Goal: Communication & Community: Ask a question

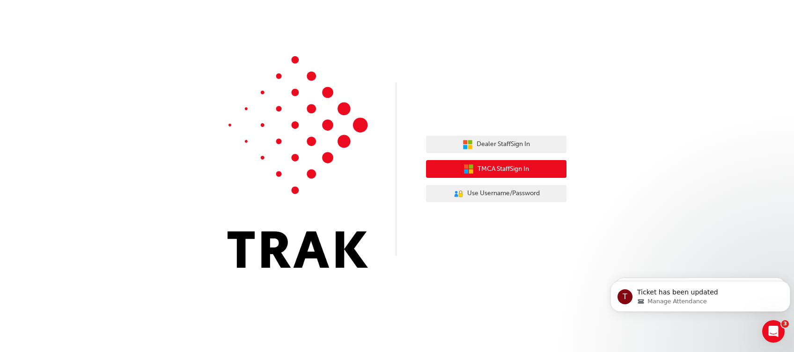
click at [466, 172] on icon "button" at bounding box center [466, 172] width 4 height 4
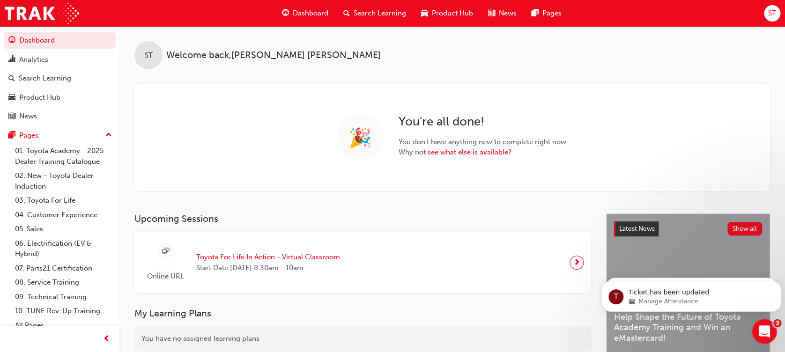
click at [760, 328] on icon "Open Intercom Messenger" at bounding box center [763, 330] width 15 height 15
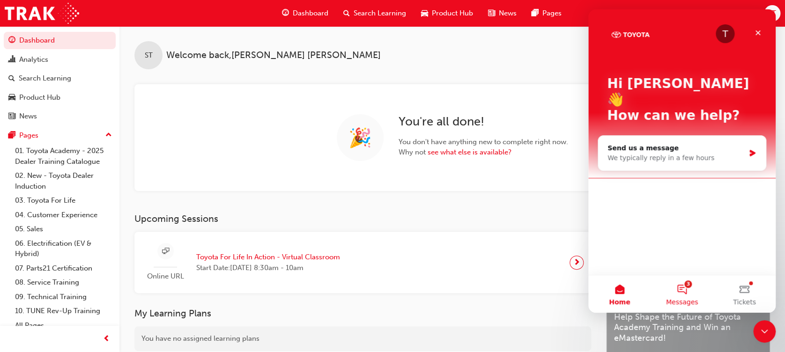
click at [677, 284] on button "3 Messages" at bounding box center [681, 293] width 62 height 37
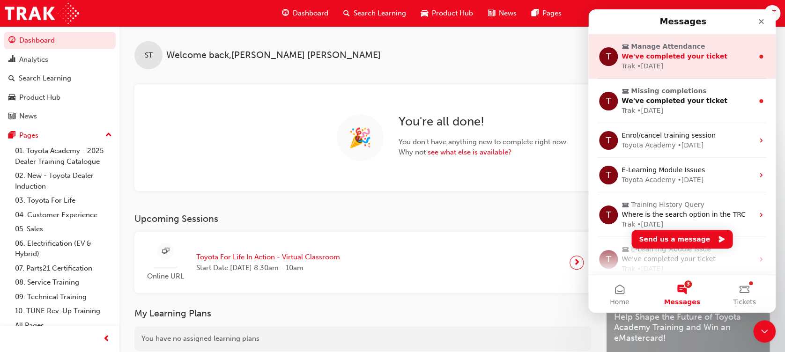
click at [656, 59] on span "We've completed your ticket" at bounding box center [674, 55] width 106 height 7
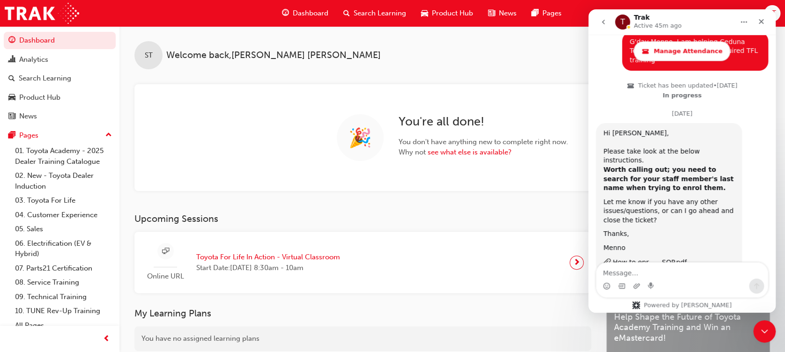
scroll to position [730, 0]
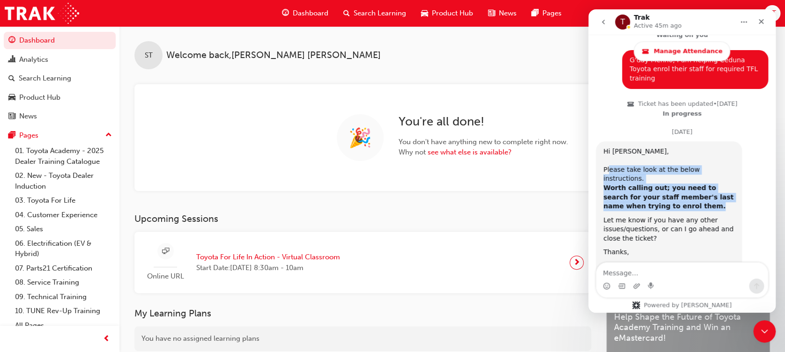
drag, startPoint x: 607, startPoint y: 122, endPoint x: 735, endPoint y: 146, distance: 130.1
click at [735, 146] on div "Hi [PERSON_NAME], ​ Please take look at the below instructions. Worth calling o…" at bounding box center [669, 216] width 146 height 150
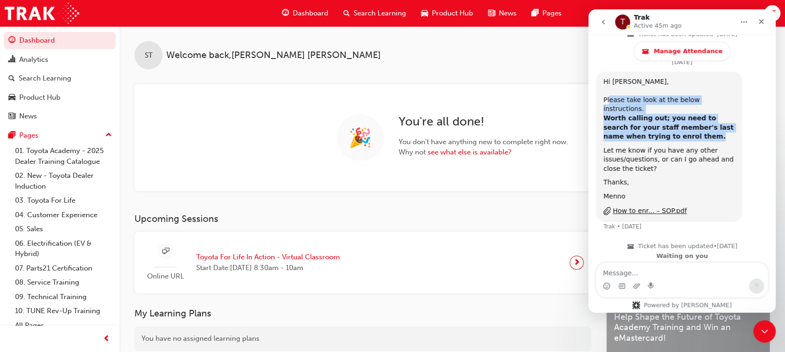
scroll to position [801, 0]
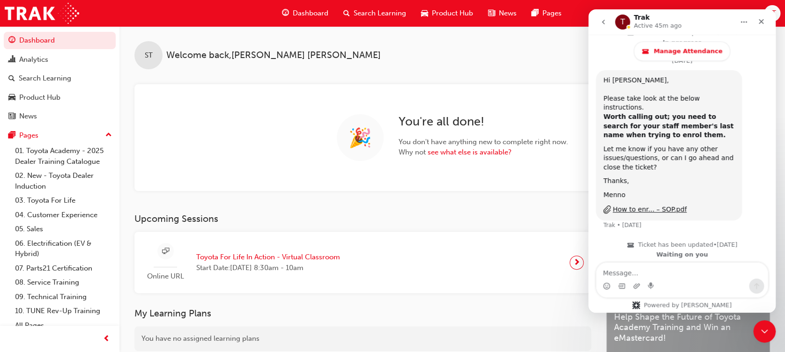
click at [620, 145] on div "Let me know if you have any other issues/questions, or can I go ahead and close…" at bounding box center [668, 159] width 131 height 28
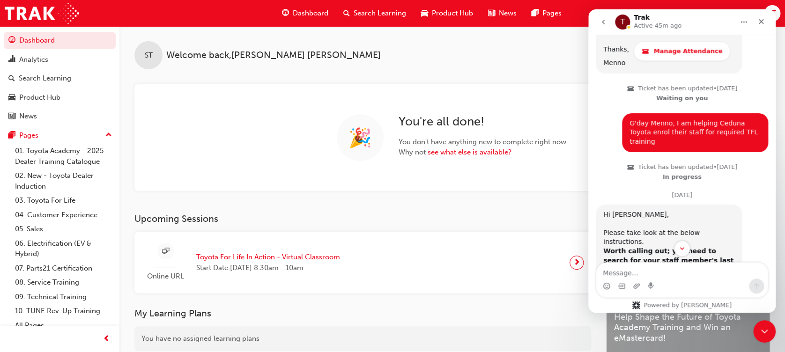
scroll to position [605, 0]
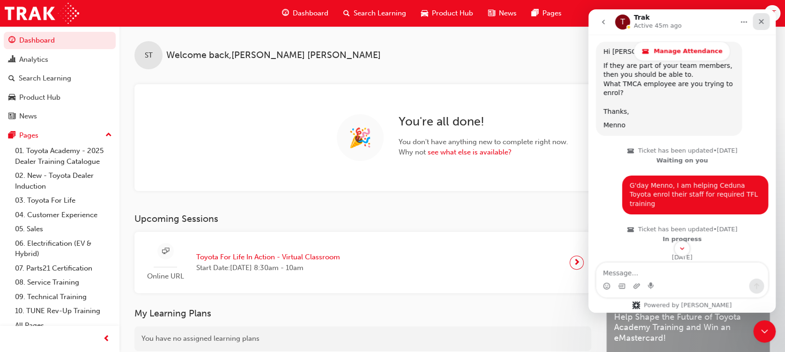
click at [763, 20] on icon "Close" at bounding box center [760, 21] width 7 height 7
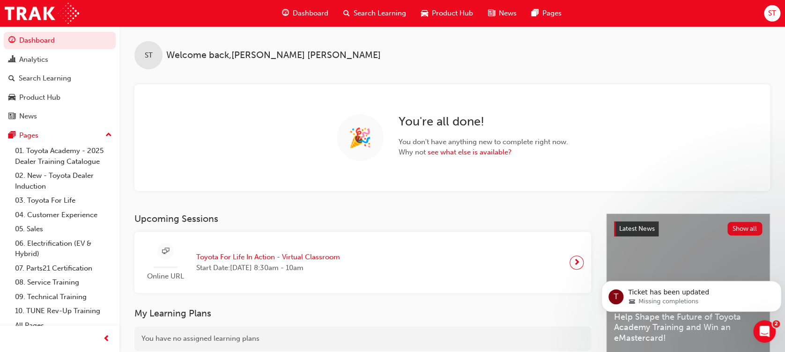
scroll to position [792, 0]
click at [766, 329] on icon "Open Intercom Messenger" at bounding box center [763, 330] width 15 height 15
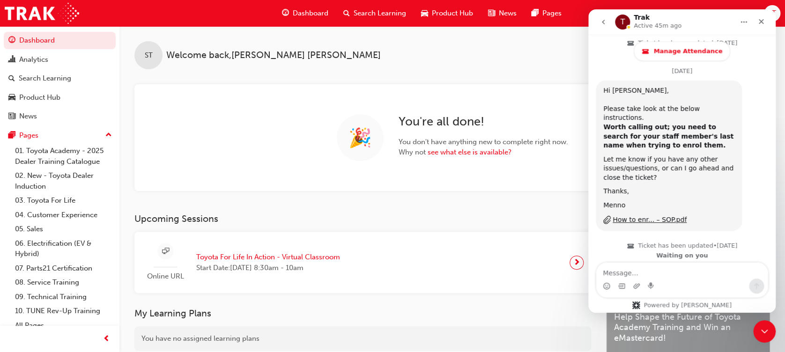
click at [599, 15] on button "go back" at bounding box center [603, 22] width 18 height 18
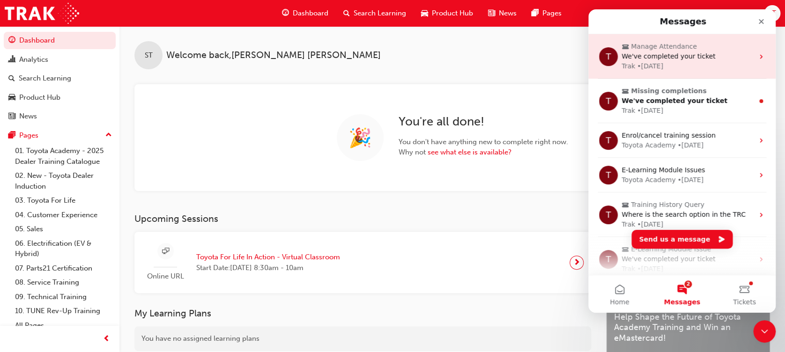
scroll to position [0, 0]
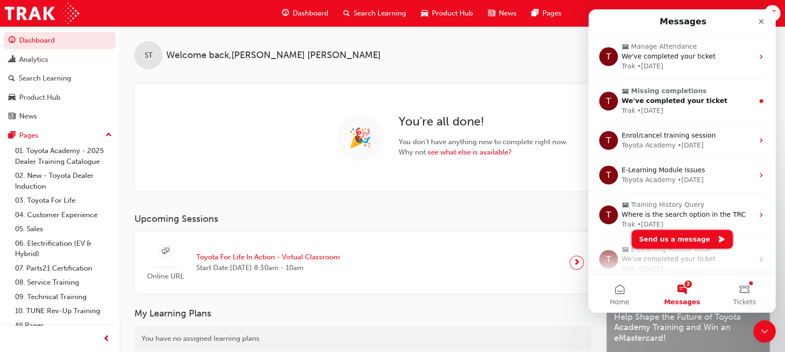
click at [665, 243] on button "Send us a message" at bounding box center [681, 239] width 101 height 19
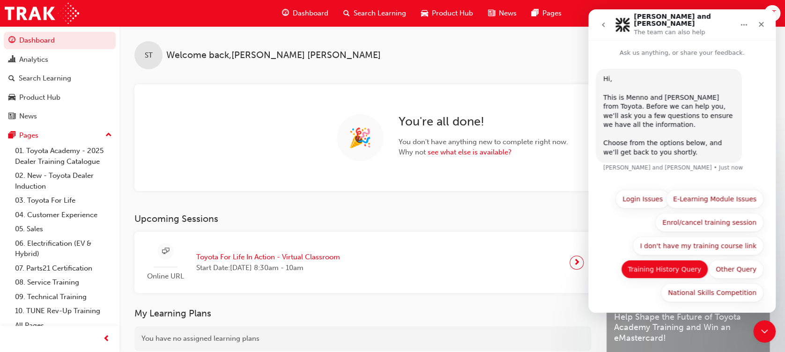
click at [668, 263] on button "Training History Query" at bounding box center [665, 269] width 88 height 19
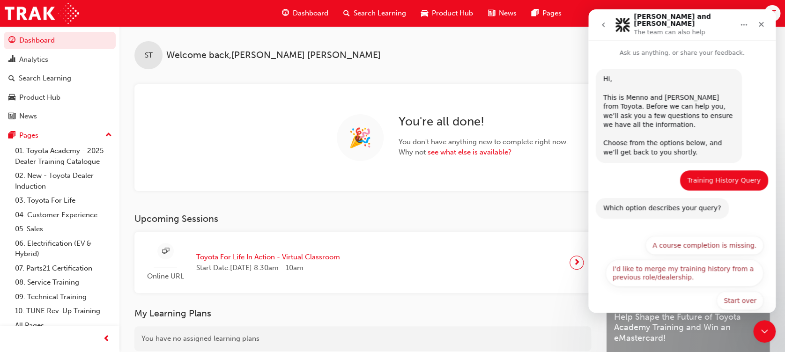
scroll to position [7, 0]
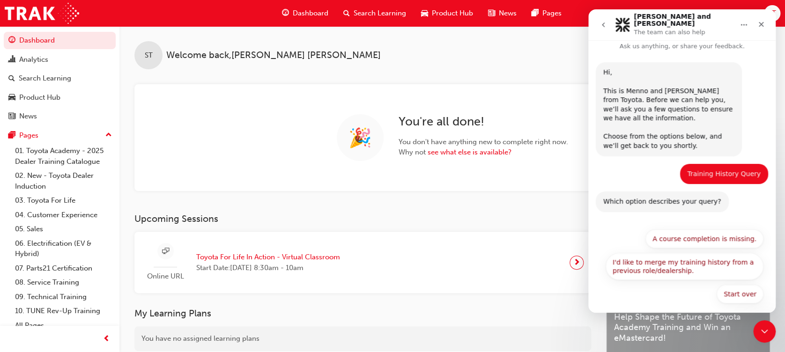
click at [691, 229] on button "A course completion is missing." at bounding box center [704, 238] width 118 height 19
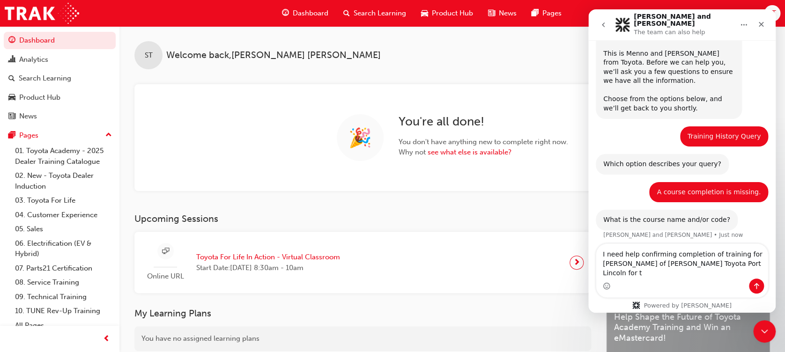
scroll to position [35, 0]
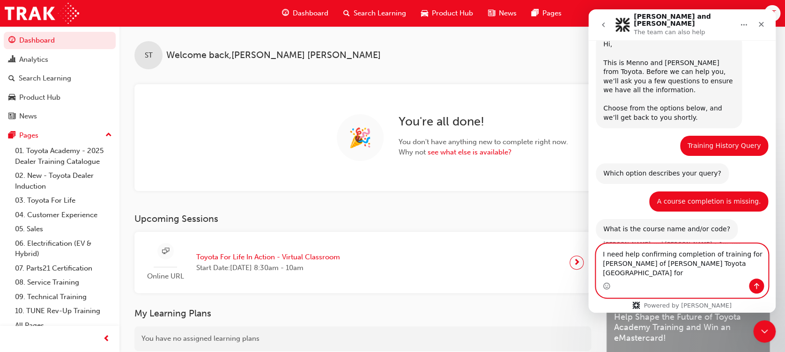
paste textarea "Australian Consumer Law - Dealer Sales Staff-eLearning module"
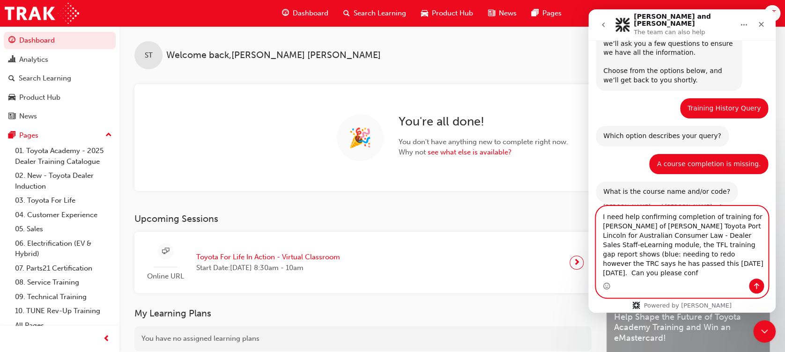
scroll to position [81, 0]
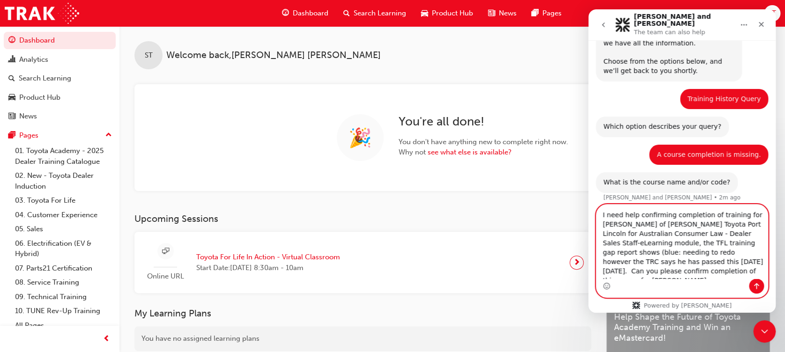
type textarea "I need help confirming completion of training for [PERSON_NAME] of [PERSON_NAME…"
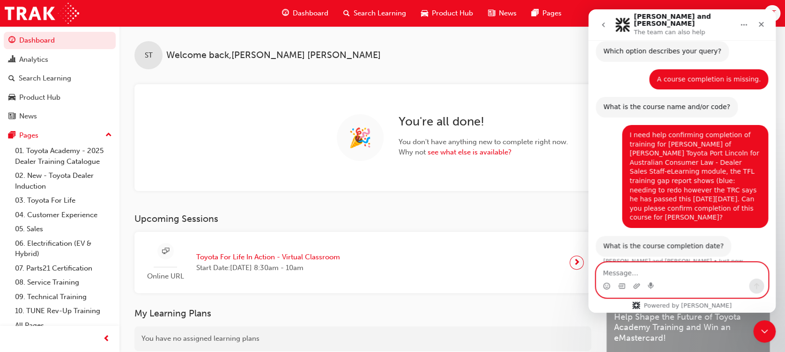
scroll to position [154, 0]
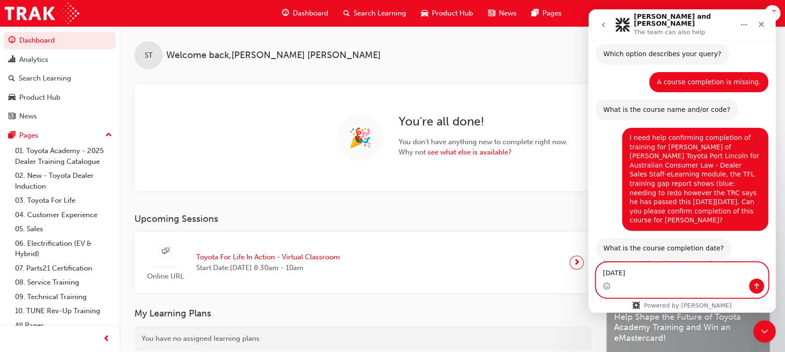
type textarea "[DATE]"
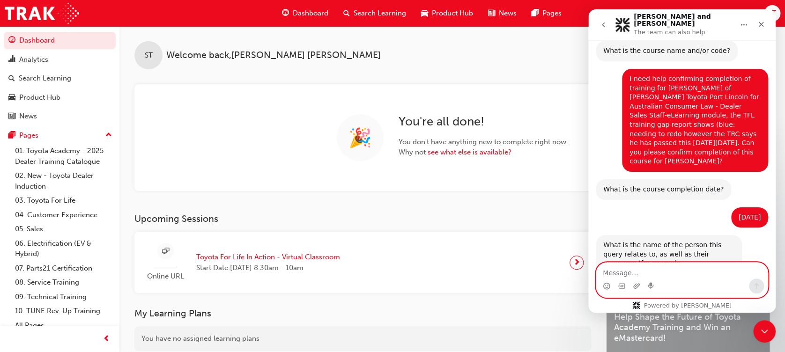
scroll to position [229, 0]
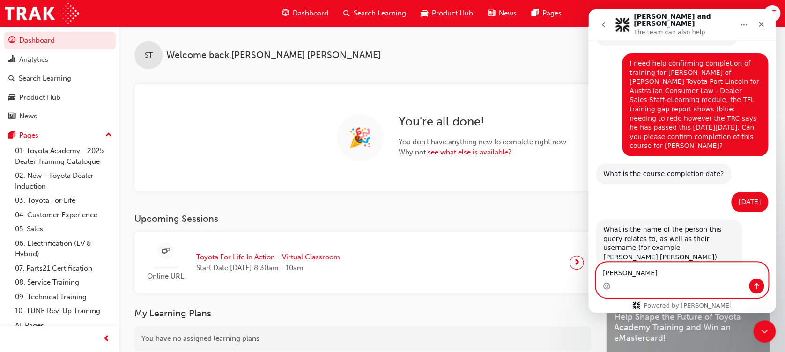
type textarea "[PERSON_NAME]"
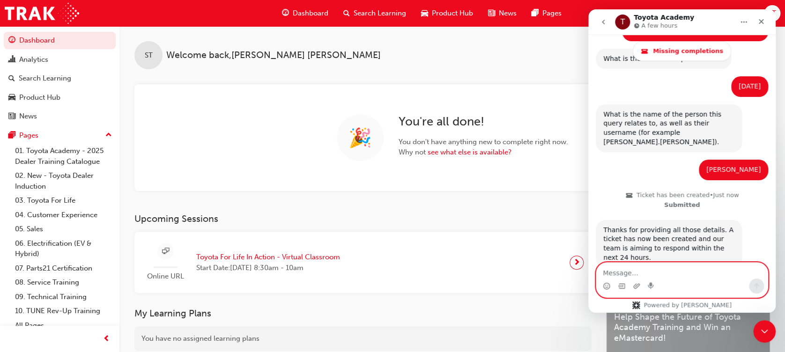
scroll to position [387, 0]
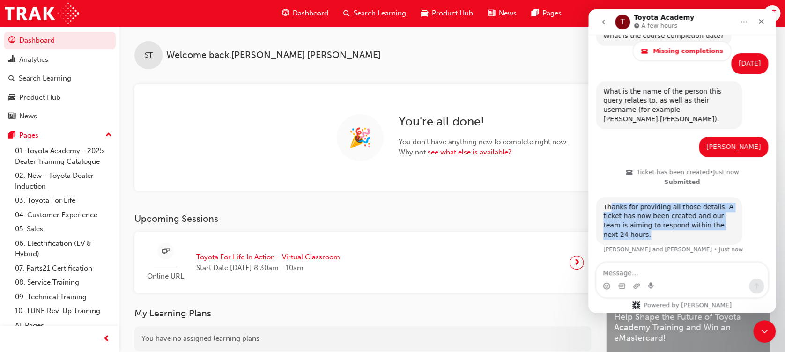
drag, startPoint x: 610, startPoint y: 185, endPoint x: 753, endPoint y: 205, distance: 145.1
click at [753, 205] on div "Thanks for providing all those details. A ticket has now been created and our t…" at bounding box center [682, 231] width 172 height 68
drag, startPoint x: 753, startPoint y: 205, endPoint x: 601, endPoint y: 23, distance: 237.4
click at [601, 23] on icon "go back" at bounding box center [602, 21] width 7 height 7
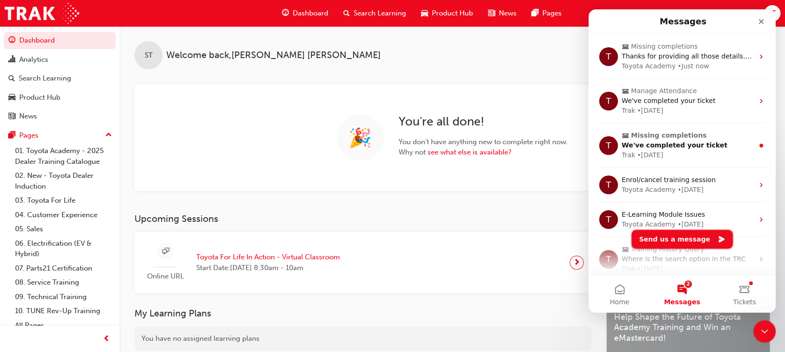
click at [672, 241] on button "Send us a message" at bounding box center [681, 239] width 101 height 19
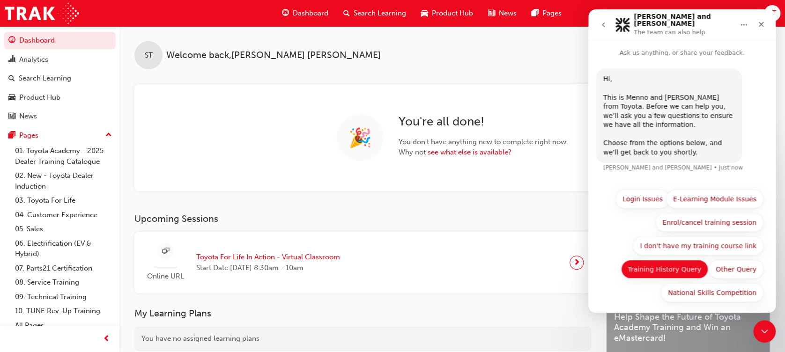
click at [665, 266] on button "Training History Query" at bounding box center [665, 269] width 88 height 19
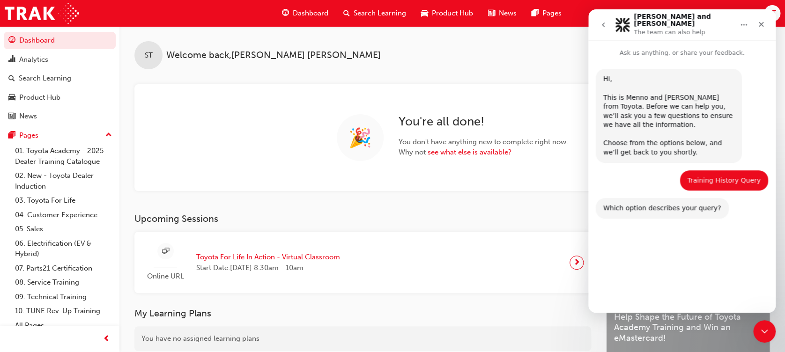
scroll to position [7, 0]
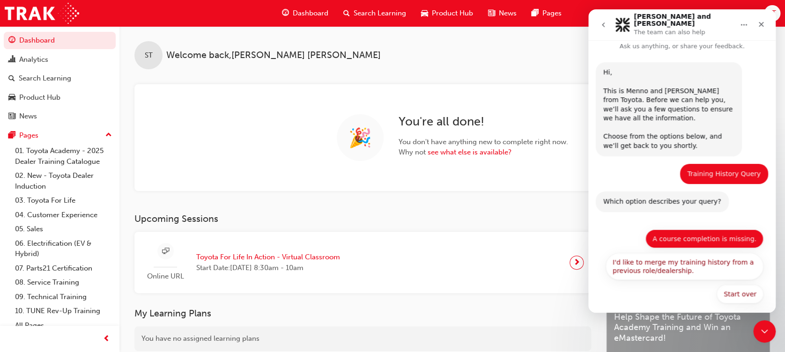
click at [677, 234] on button "A course completion is missing." at bounding box center [704, 238] width 118 height 19
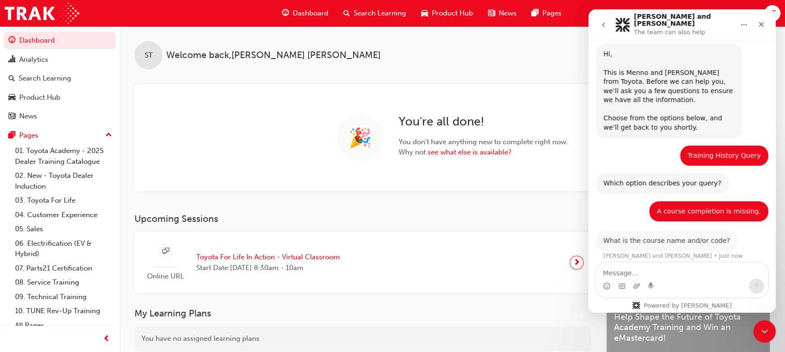
scroll to position [25, 0]
click at [648, 268] on textarea "Message…" at bounding box center [681, 271] width 171 height 16
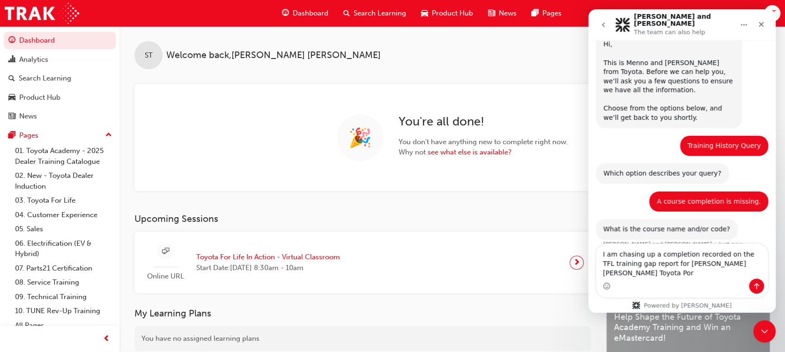
scroll to position [44, 0]
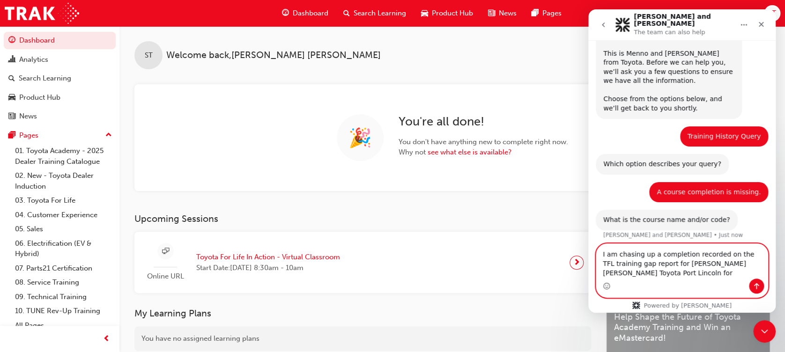
paste textarea "Australian Consumer Law - Consumer Guarantees - eLearning module"
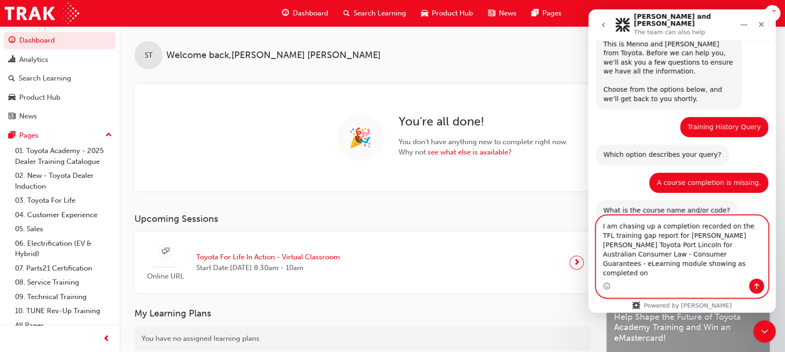
scroll to position [63, 0]
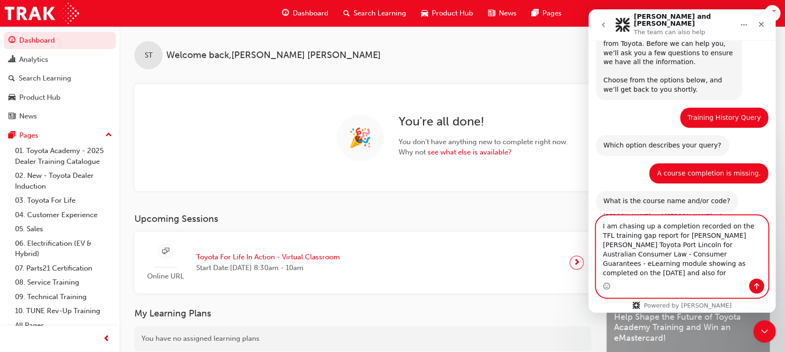
drag, startPoint x: 648, startPoint y: 254, endPoint x: 696, endPoint y: 259, distance: 48.0
click at [696, 259] on textarea "I am chasing up a completion recorded on the TFL training gap report for [PERSO…" at bounding box center [681, 247] width 171 height 63
paste textarea "Dealer Service Staff- eLearning Module"
drag, startPoint x: 718, startPoint y: 274, endPoint x: 725, endPoint y: 275, distance: 6.6
click at [720, 275] on textarea "I am chasing up a completion recorded on the TFL training gap report for [PERSO…" at bounding box center [681, 247] width 171 height 63
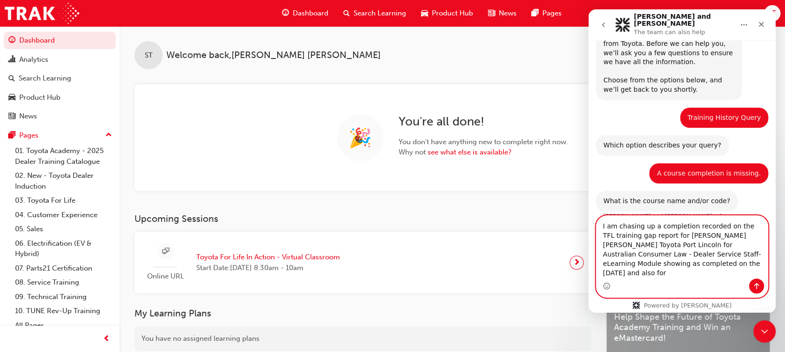
paste textarea "Australian Consumer Law - Consumer Guarantees - eLearning module"
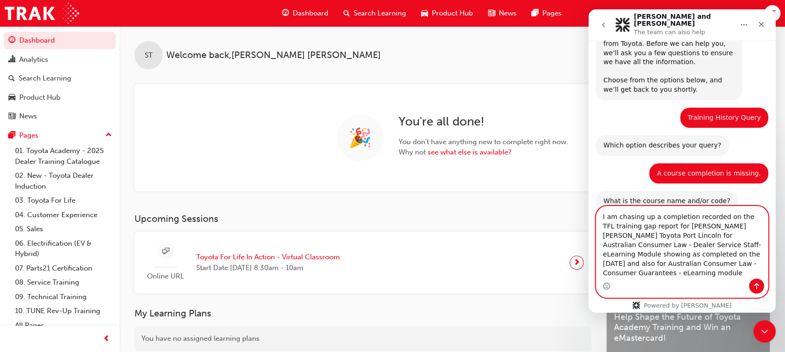
scroll to position [81, 0]
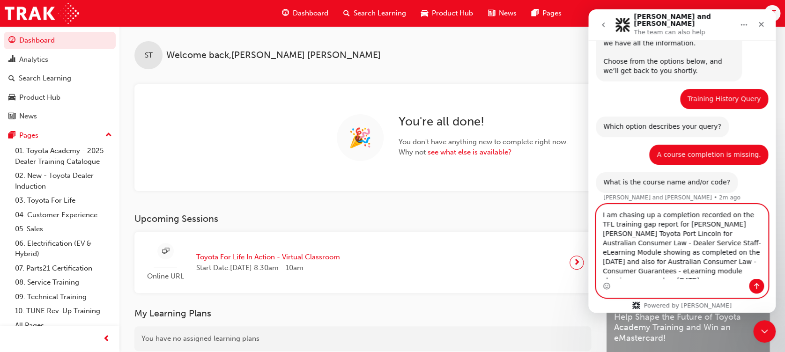
type textarea "I am chasing up a completion recorded on the TFL training gap report for [PERSO…"
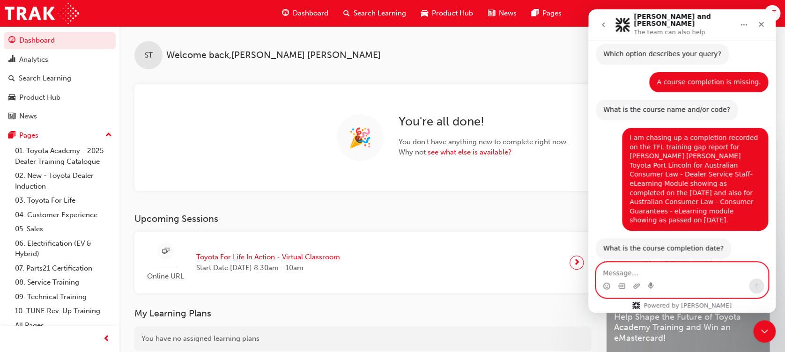
scroll to position [154, 0]
type textarea "all details are in description above."
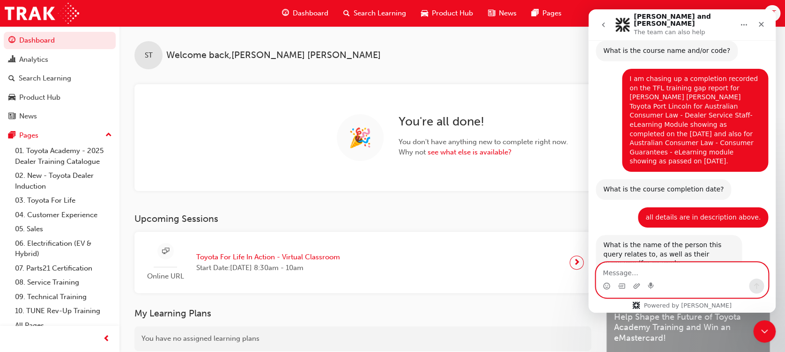
scroll to position [229, 0]
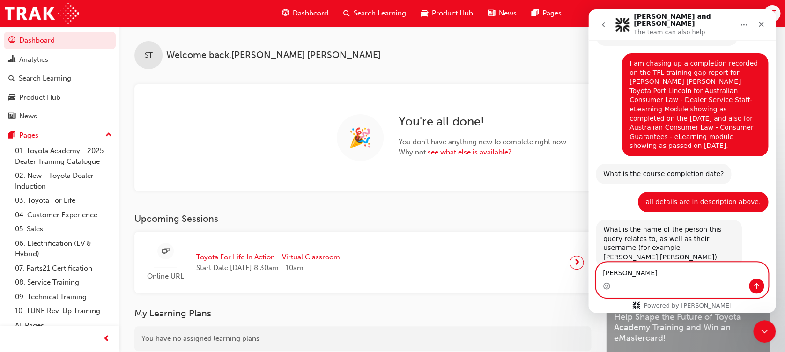
type textarea "[PERSON_NAME]"
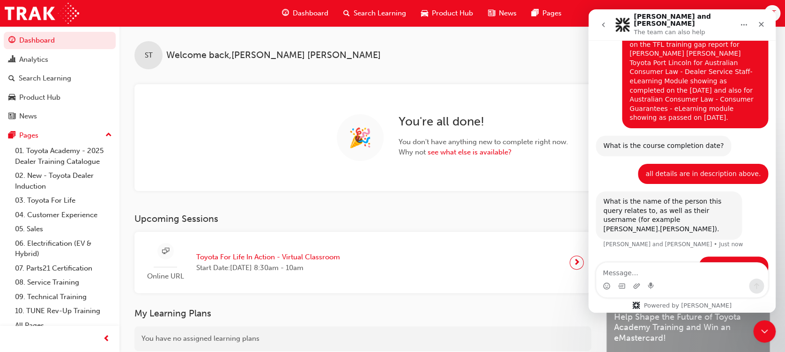
drag, startPoint x: 678, startPoint y: 73, endPoint x: 701, endPoint y: 96, distance: 33.4
click at [701, 96] on div "I am chasing up a completion recorded on the TFL training gap report for [PERSO…" at bounding box center [694, 77] width 131 height 92
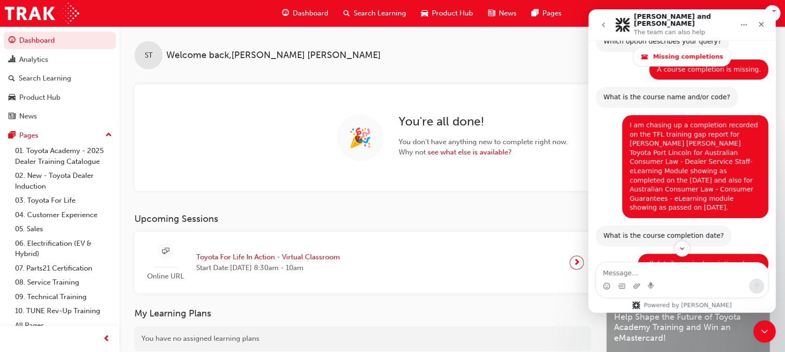
scroll to position [220, 0]
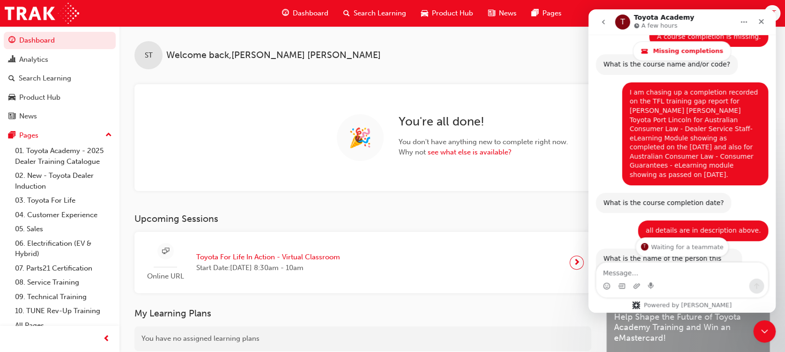
drag, startPoint x: 695, startPoint y: 125, endPoint x: 708, endPoint y: 109, distance: 21.4
click at [708, 109] on div "I am chasing up a completion recorded on the TFL training gap report for [PERSO…" at bounding box center [694, 134] width 131 height 92
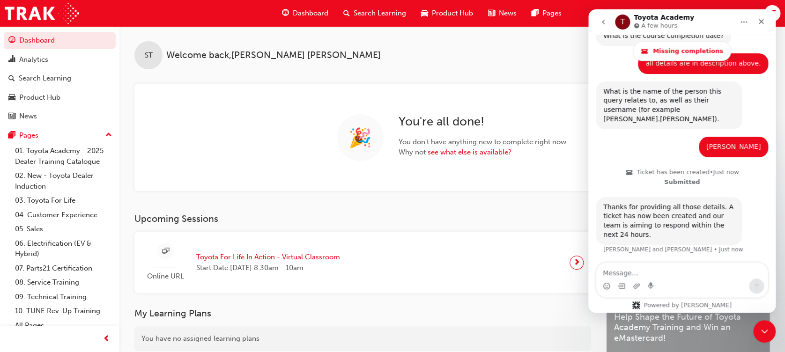
click at [605, 24] on icon "go back" at bounding box center [602, 21] width 7 height 7
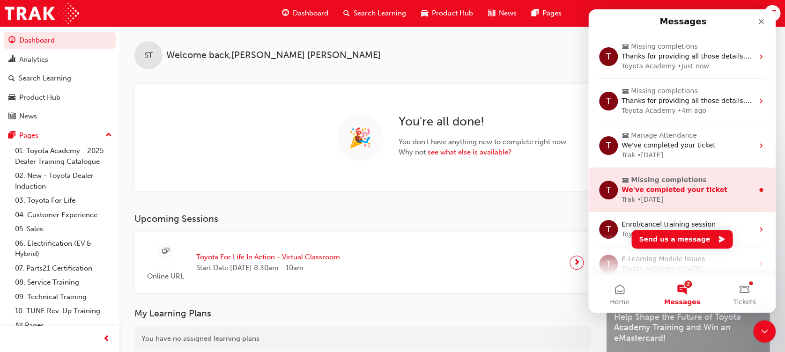
click at [694, 195] on div "Trak • [DATE]" at bounding box center [687, 200] width 132 height 10
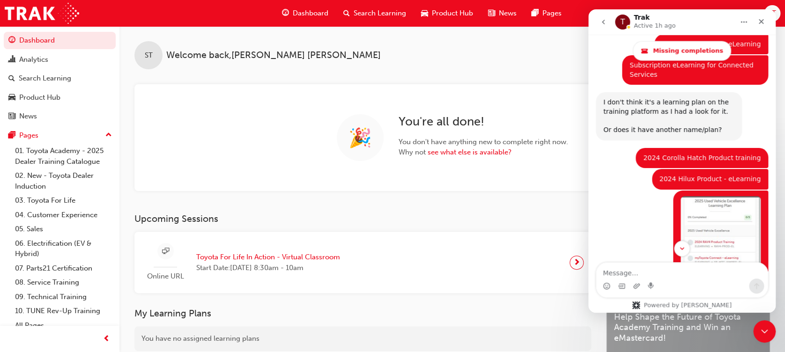
scroll to position [1215, 0]
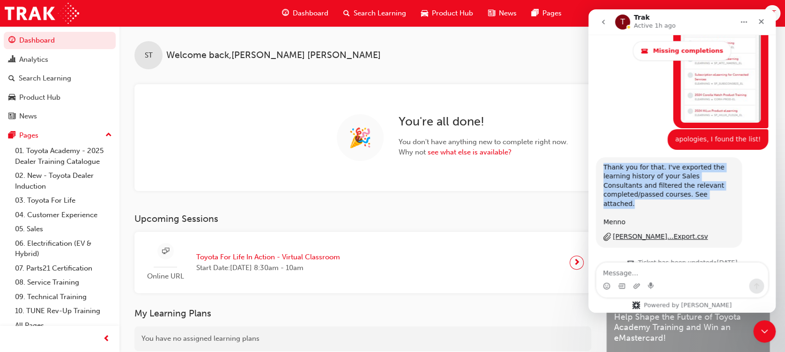
drag, startPoint x: 599, startPoint y: 101, endPoint x: 728, endPoint y: 128, distance: 131.6
click at [728, 157] on div "Thank you for that. I've exported the learning history of your Sales Consultant…" at bounding box center [669, 202] width 146 height 90
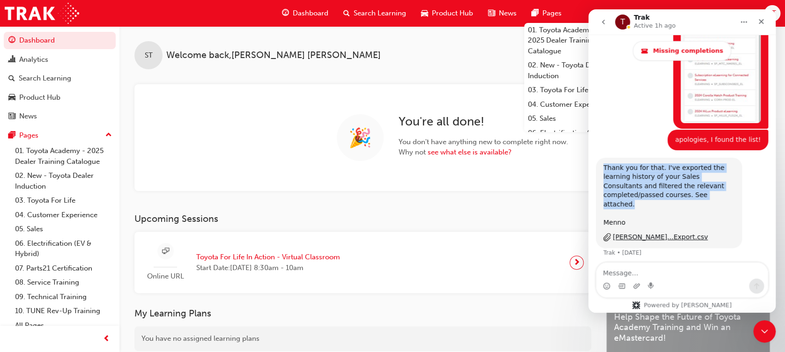
scroll to position [1224, 0]
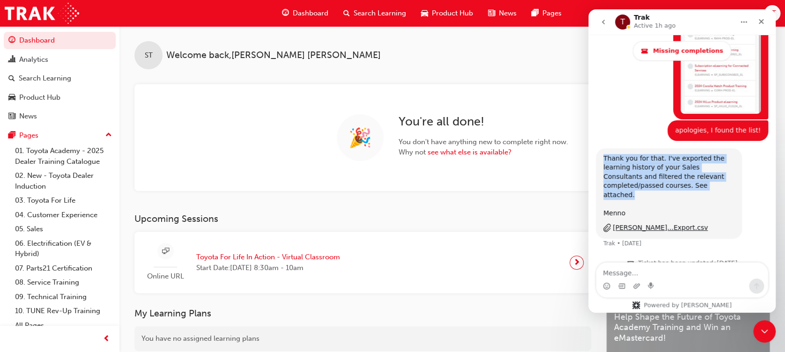
click at [597, 21] on button "go back" at bounding box center [603, 22] width 18 height 18
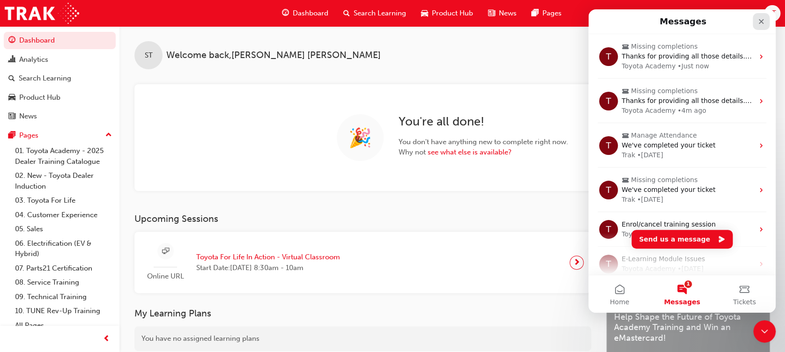
click at [759, 23] on icon "Close" at bounding box center [760, 21] width 7 height 7
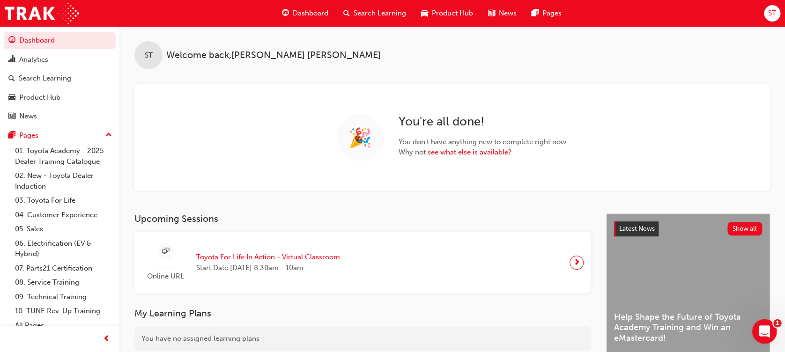
click at [761, 326] on icon "Open Intercom Messenger" at bounding box center [763, 330] width 15 height 15
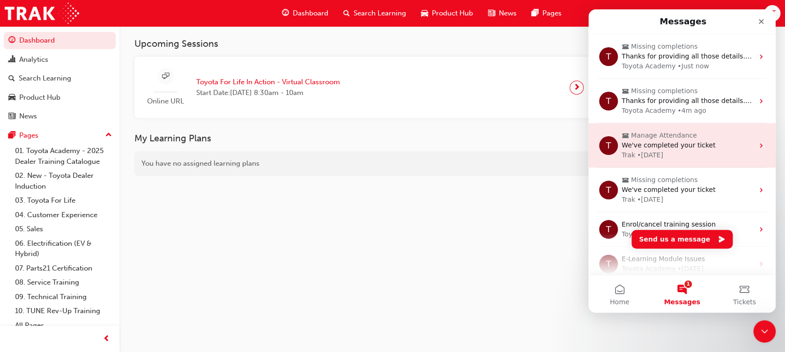
scroll to position [271, 0]
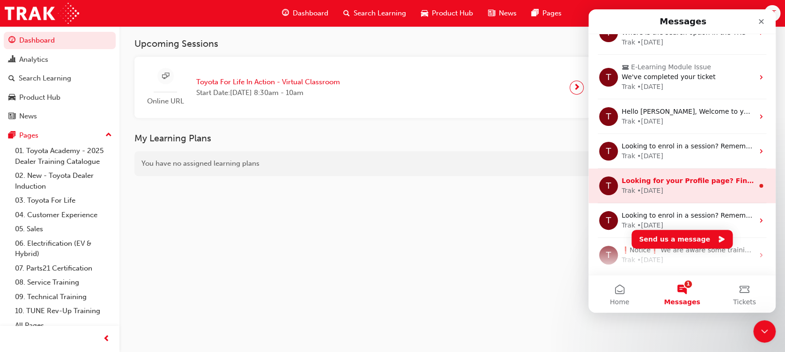
click at [671, 187] on div "Trak • [DATE]" at bounding box center [687, 191] width 132 height 10
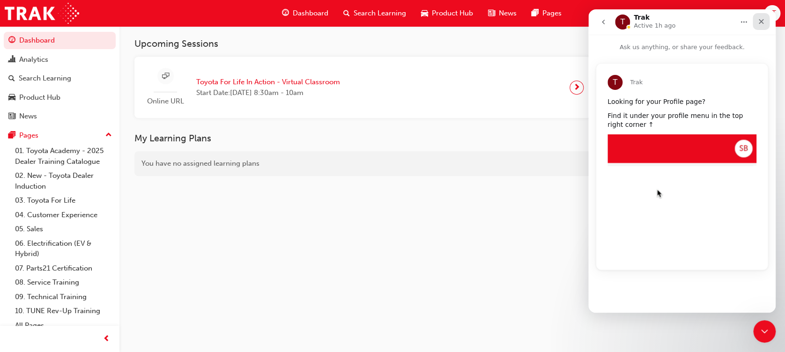
click at [759, 26] on div "Close" at bounding box center [760, 21] width 17 height 17
